Goal: Navigation & Orientation: Find specific page/section

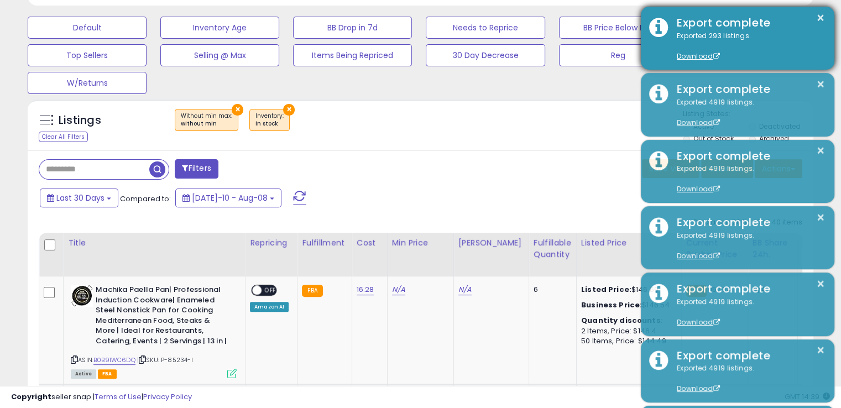
scroll to position [226, 455]
click at [817, 16] on button "×" at bounding box center [821, 18] width 9 height 14
click at [822, 18] on button "×" at bounding box center [821, 18] width 9 height 14
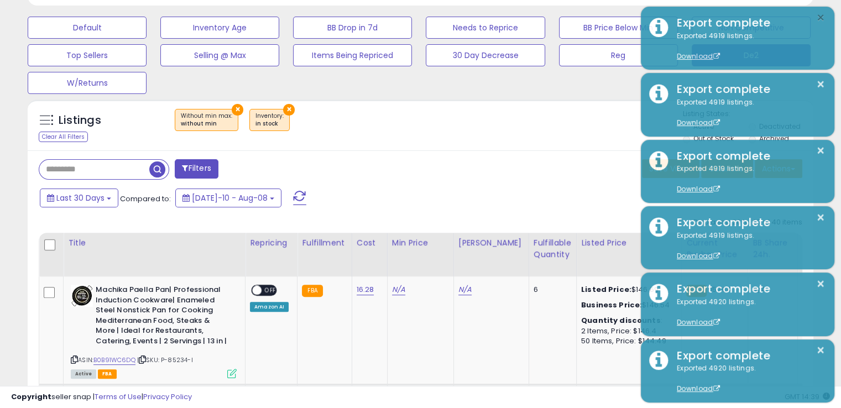
click at [822, 18] on button "×" at bounding box center [821, 18] width 9 height 14
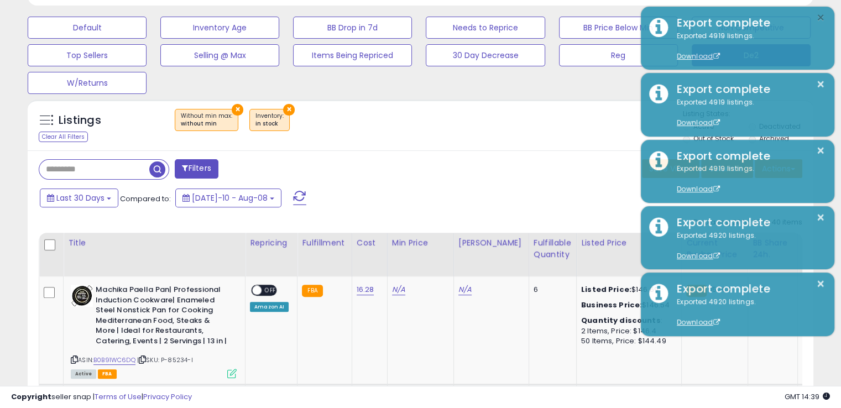
click at [822, 18] on button "×" at bounding box center [821, 18] width 9 height 14
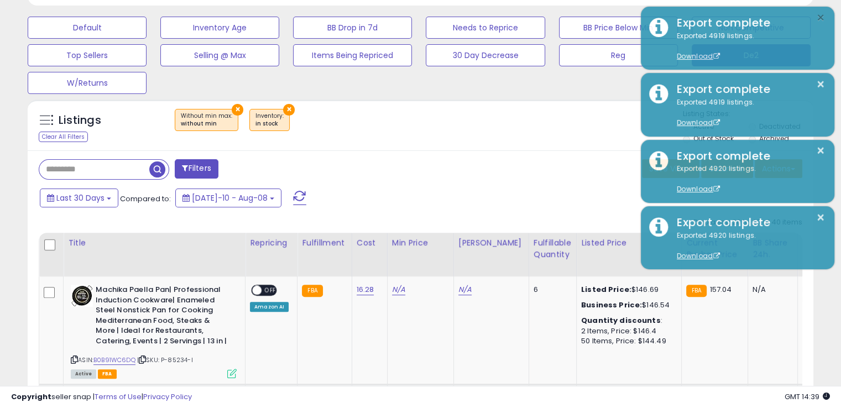
click at [822, 18] on button "×" at bounding box center [821, 18] width 9 height 14
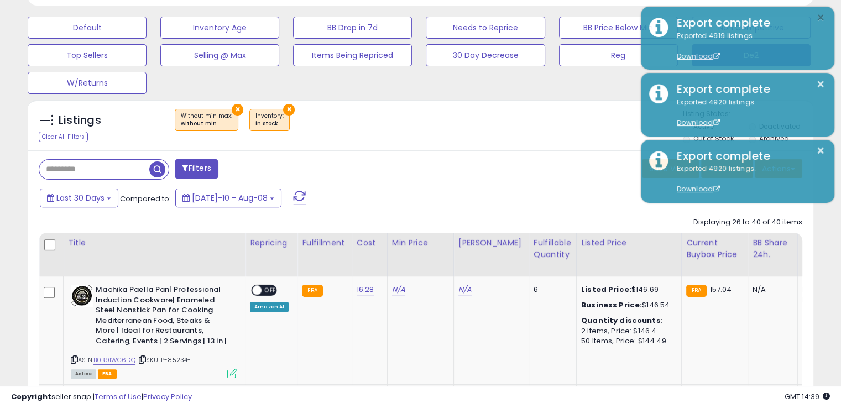
click at [822, 18] on button "×" at bounding box center [821, 18] width 9 height 14
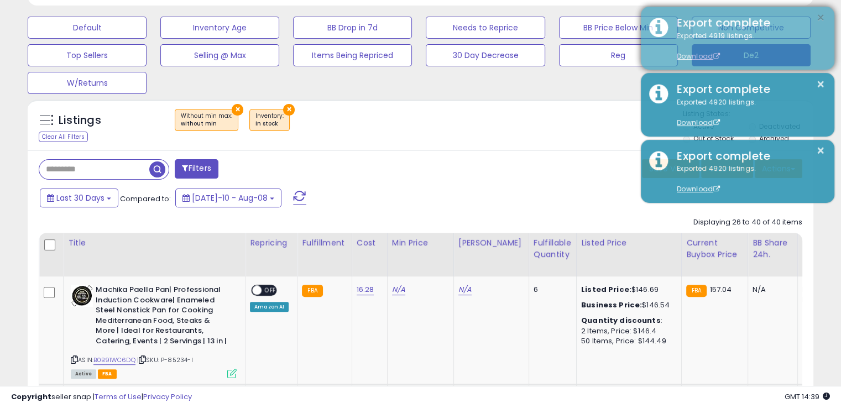
click at [822, 18] on button "×" at bounding box center [821, 18] width 9 height 14
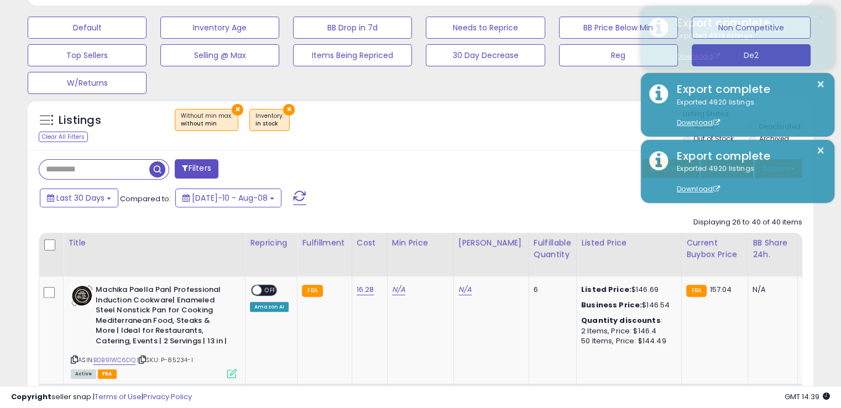
click at [822, 18] on button "×" at bounding box center [821, 18] width 9 height 14
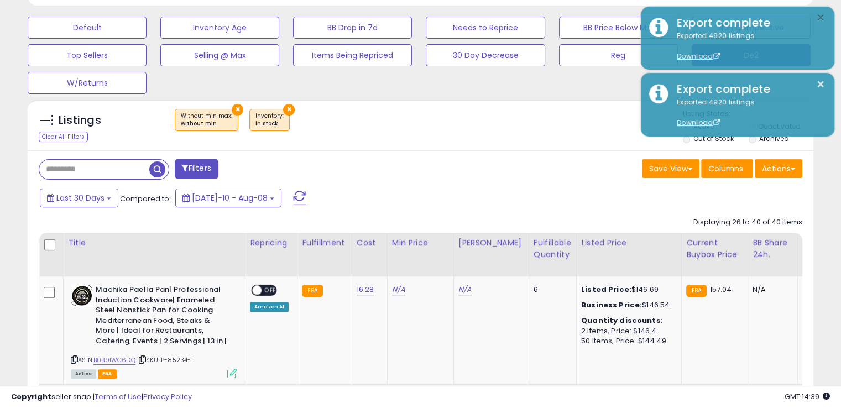
click at [822, 18] on button "×" at bounding box center [821, 18] width 9 height 14
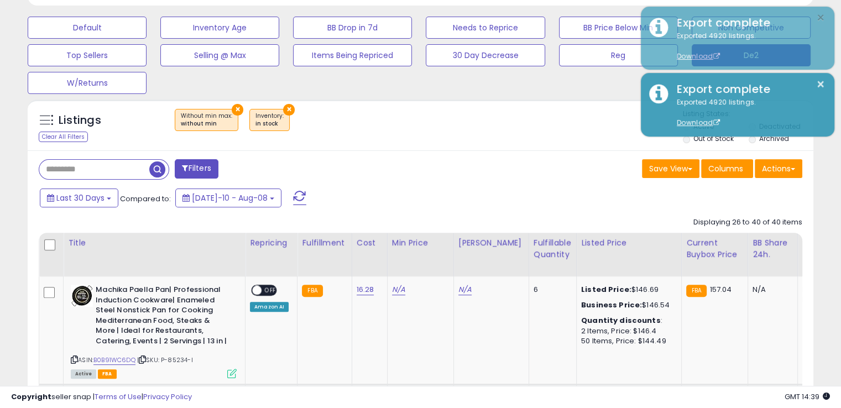
click at [822, 18] on button "×" at bounding box center [821, 18] width 9 height 14
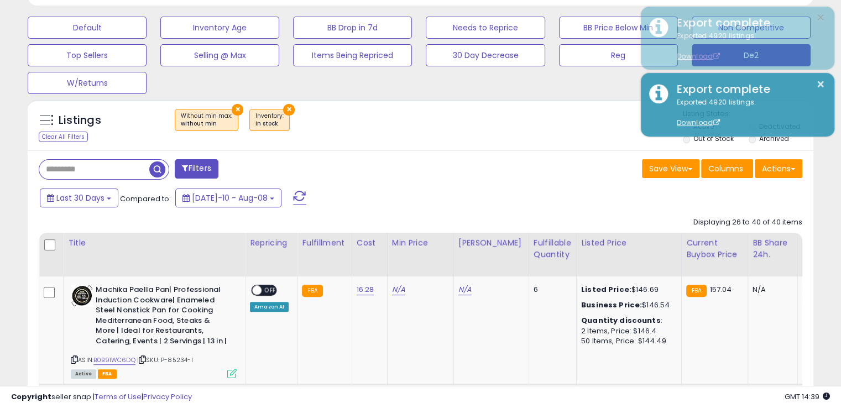
click at [822, 18] on button "×" at bounding box center [821, 18] width 9 height 14
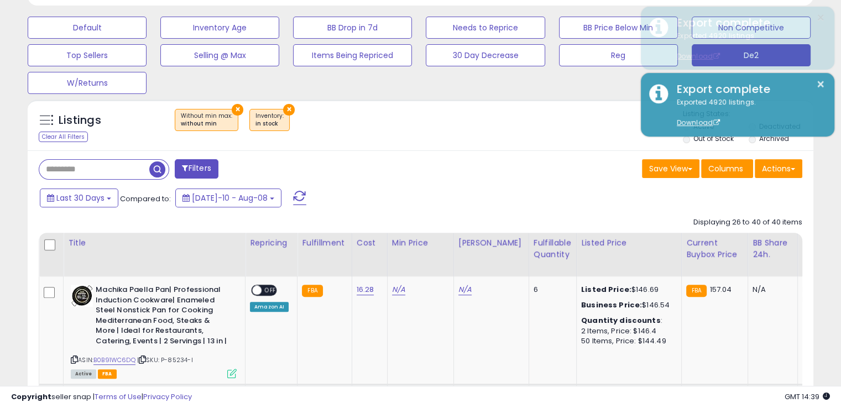
click at [822, 18] on button "×" at bounding box center [821, 18] width 9 height 14
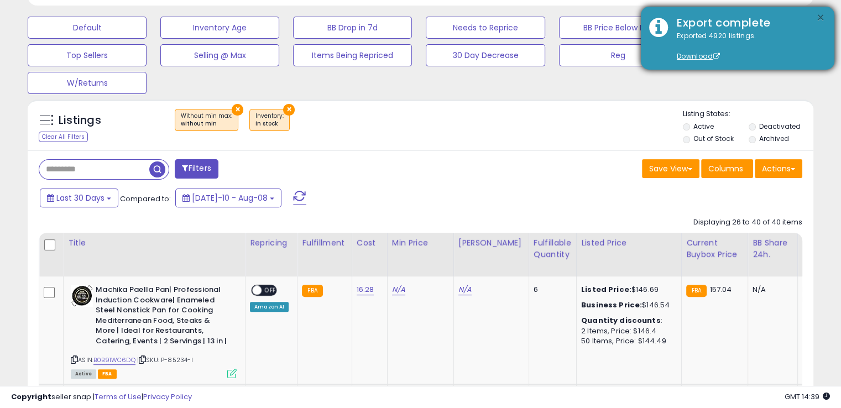
click at [822, 18] on button "×" at bounding box center [821, 18] width 9 height 14
